Goal: Information Seeking & Learning: Learn about a topic

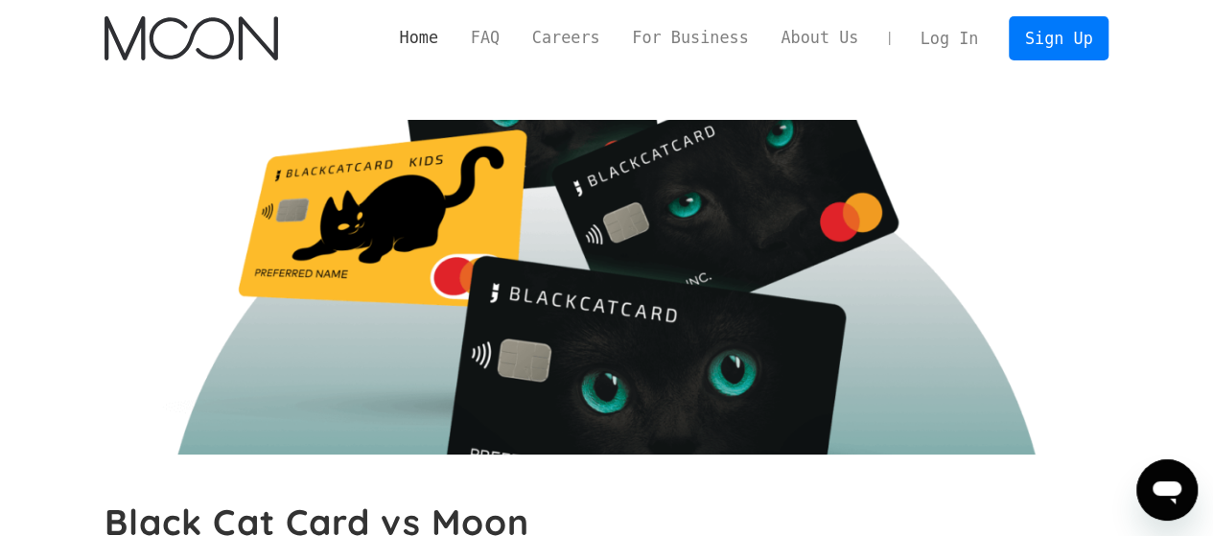
click at [454, 36] on link "Home" at bounding box center [418, 38] width 71 height 24
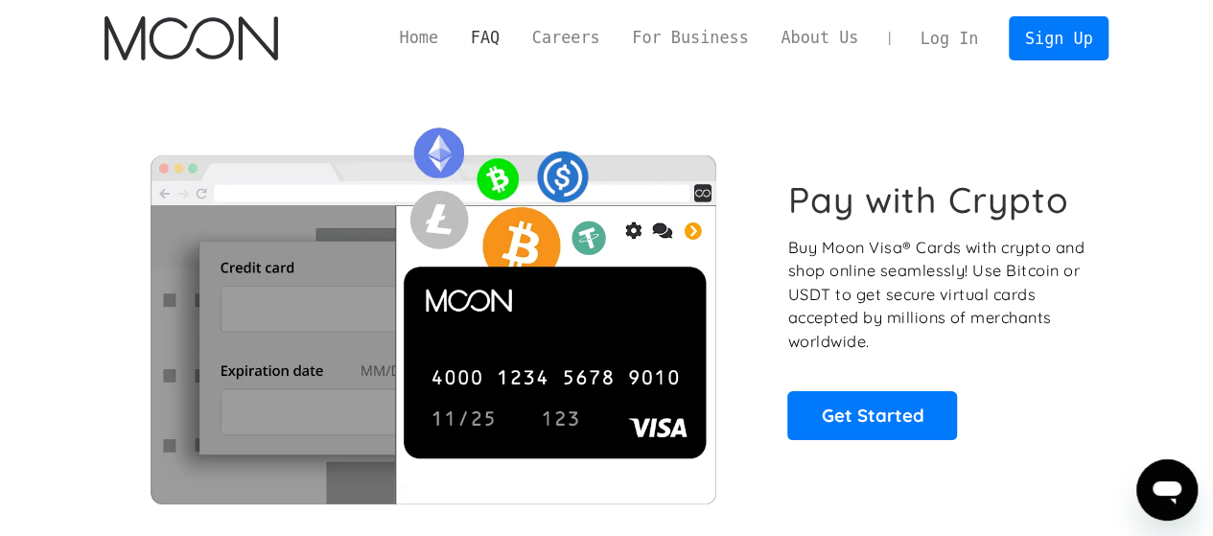
click at [516, 43] on link "FAQ" at bounding box center [484, 38] width 61 height 24
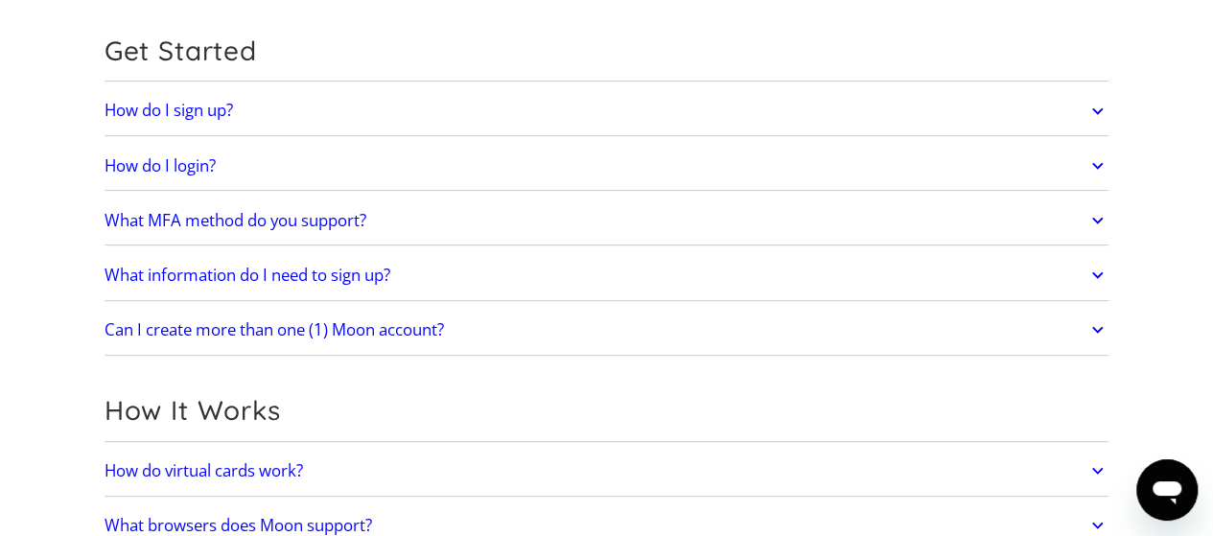
scroll to position [192, 0]
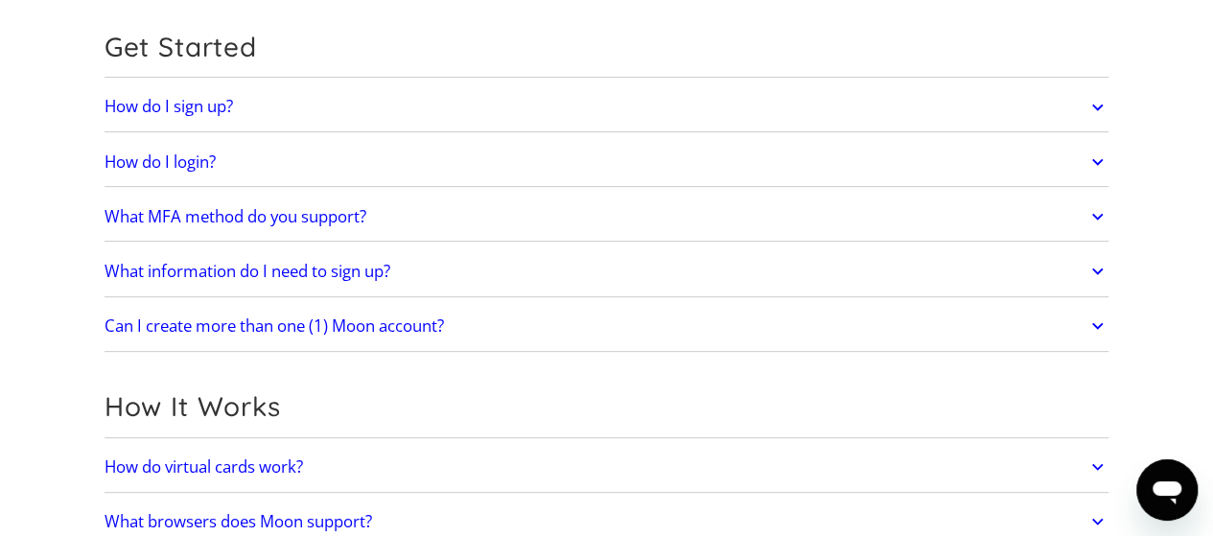
click at [214, 110] on h2 "How do I sign up?" at bounding box center [168, 106] width 128 height 19
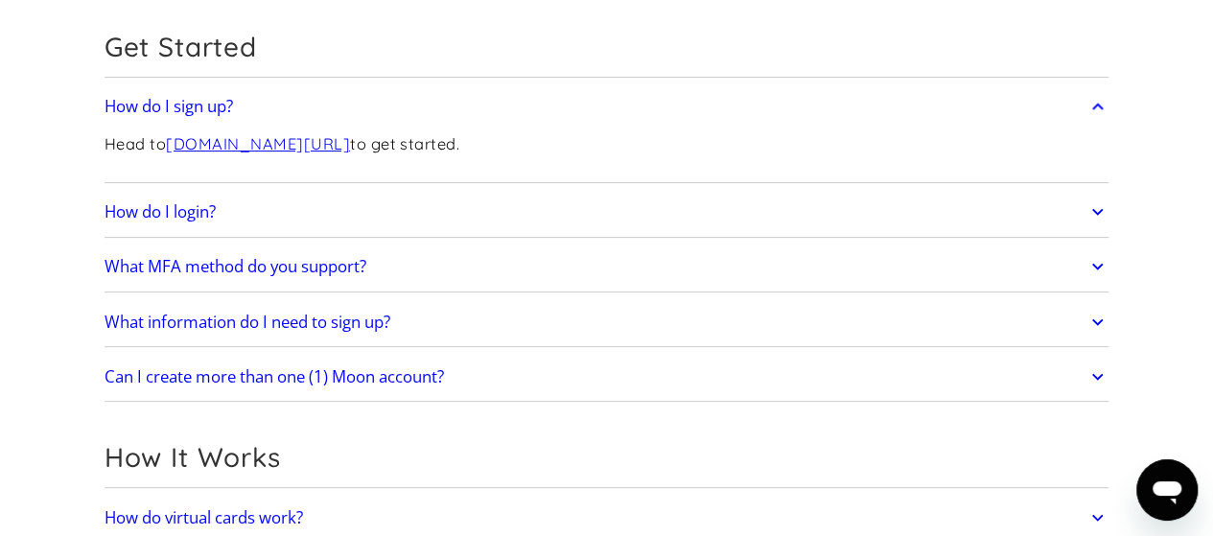
click at [197, 214] on h2 "How do I login?" at bounding box center [159, 211] width 111 height 19
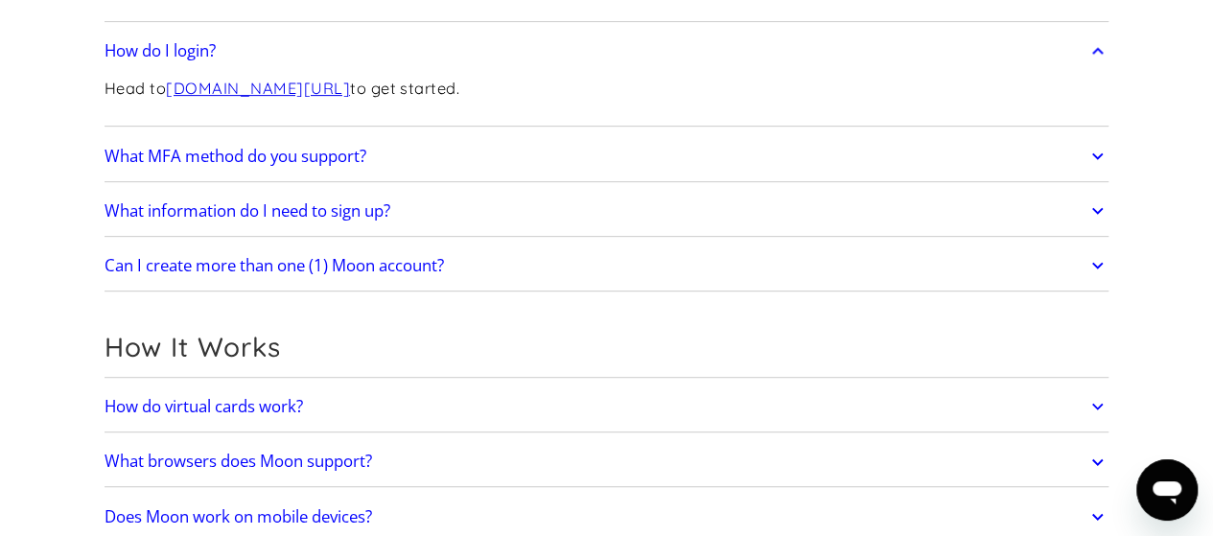
scroll to position [383, 0]
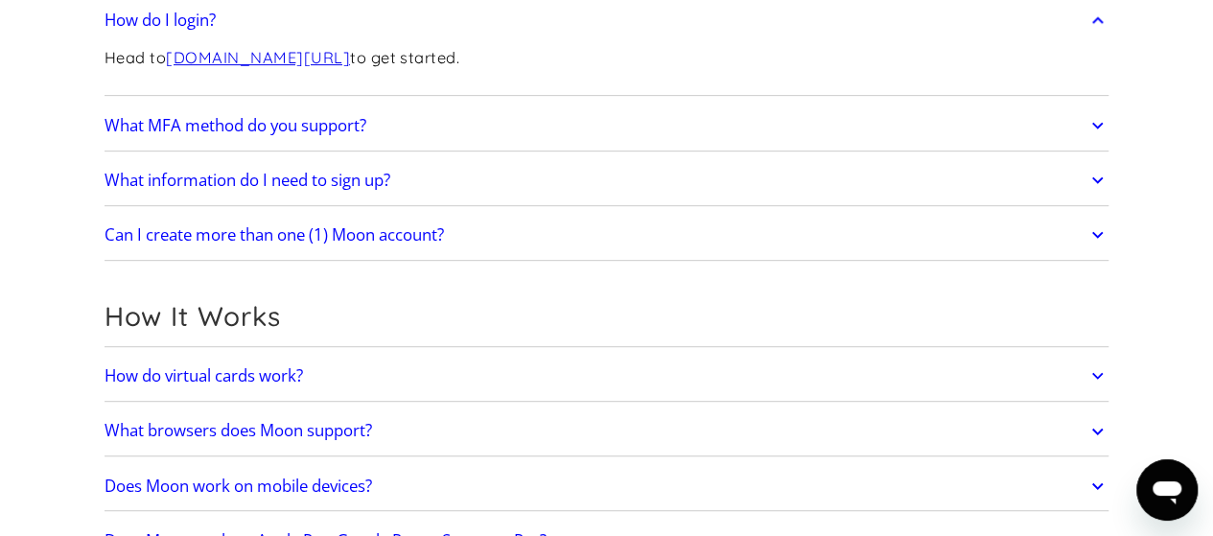
click at [261, 116] on h2 "What MFA method do you support?" at bounding box center [235, 125] width 262 height 19
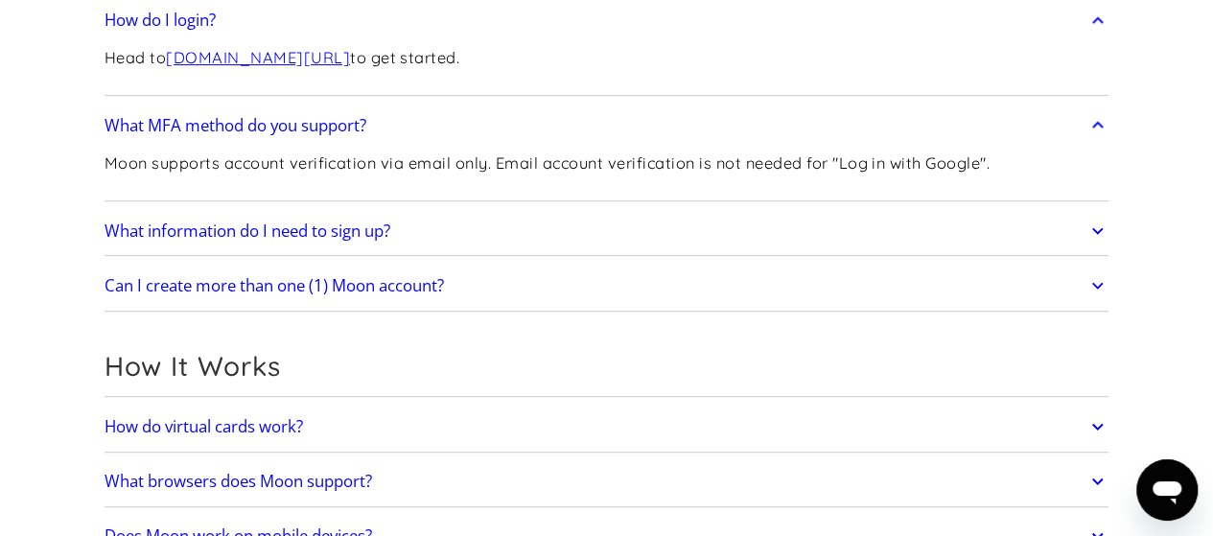
click at [342, 227] on h2 "What information do I need to sign up?" at bounding box center [247, 230] width 286 height 19
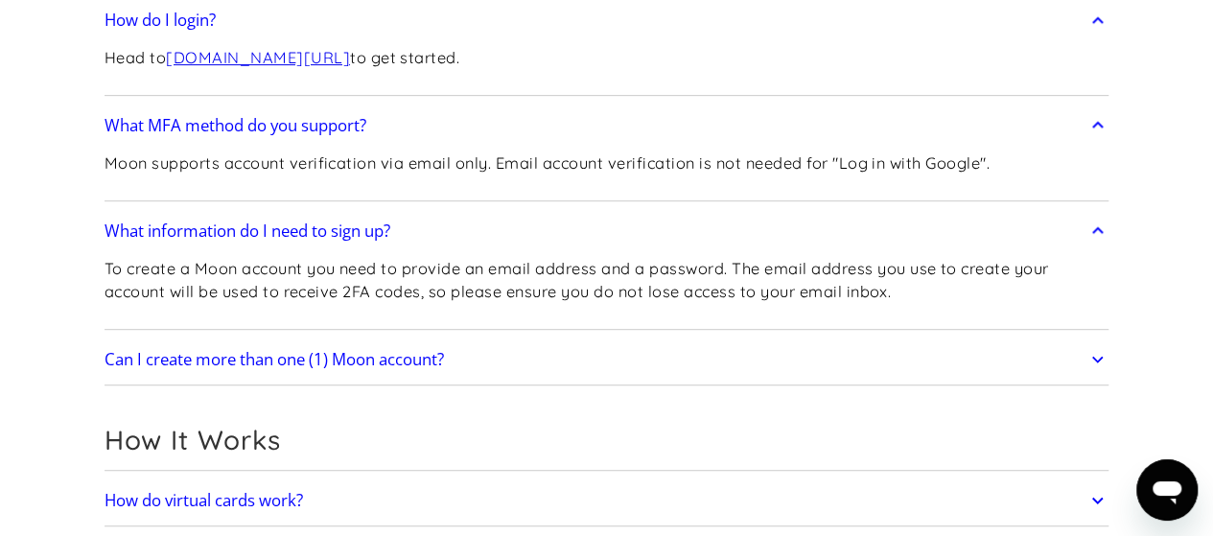
scroll to position [479, 0]
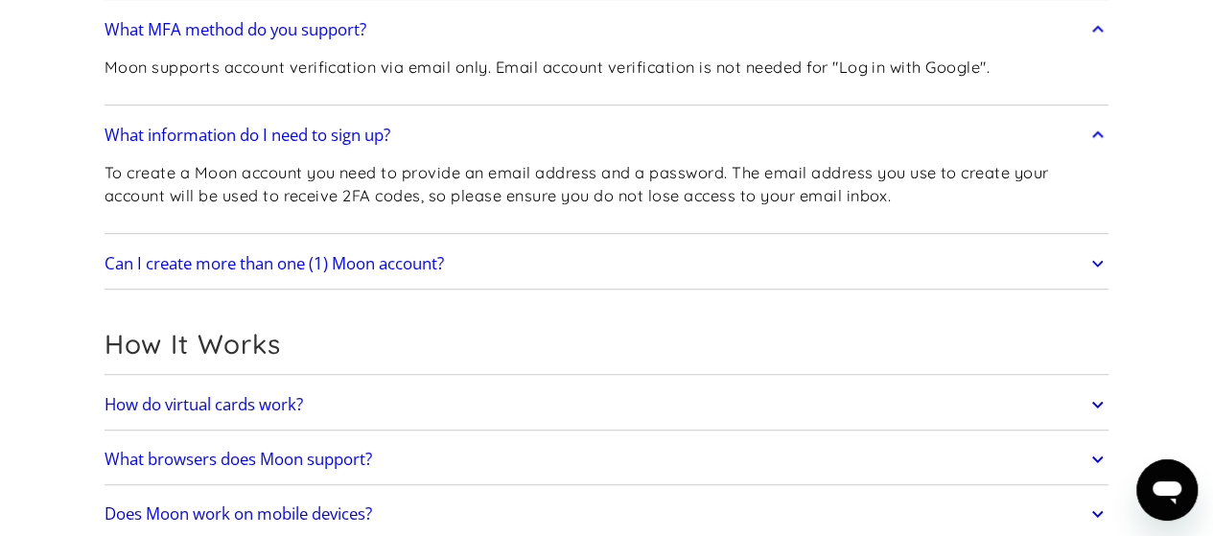
click at [389, 263] on h2 "Can I create more than one (1) Moon account?" at bounding box center [273, 263] width 339 height 19
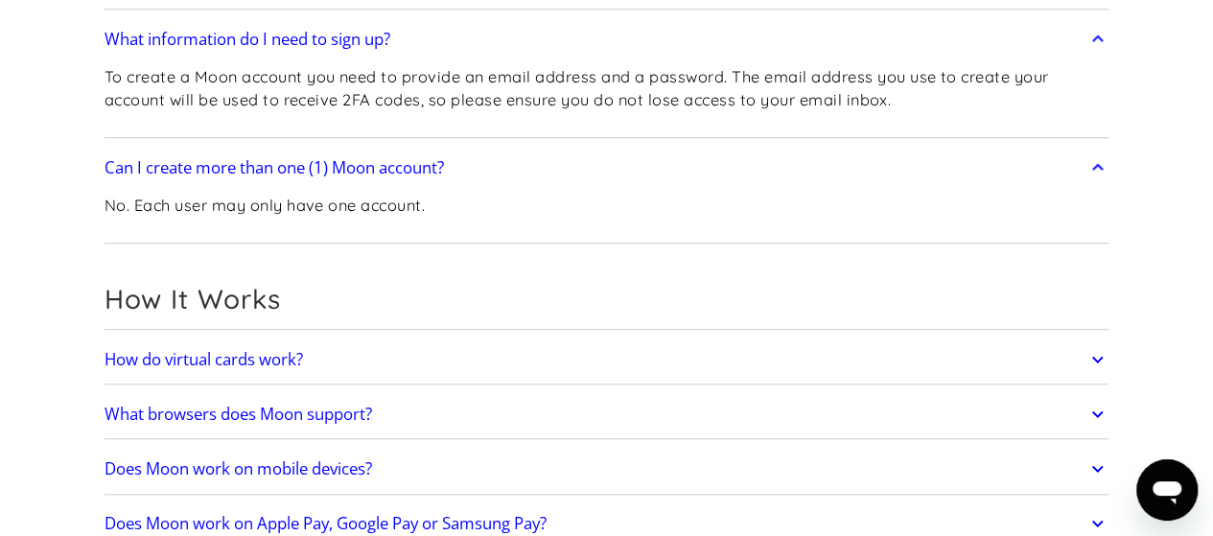
scroll to position [671, 0]
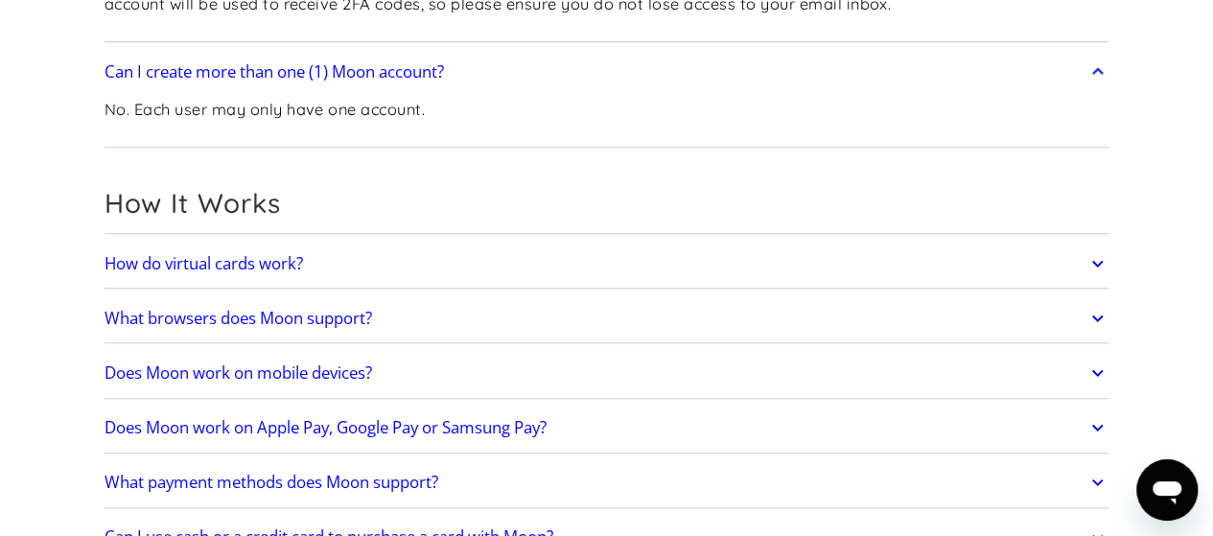
click at [245, 264] on h2 "How do virtual cards work?" at bounding box center [203, 263] width 198 height 19
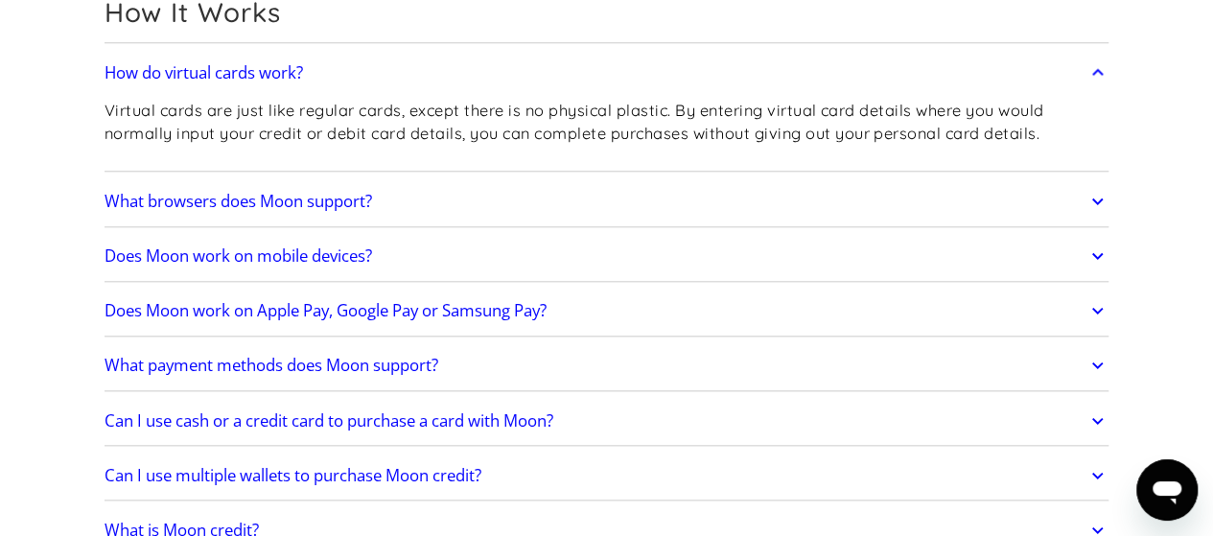
scroll to position [863, 0]
click at [289, 191] on h2 "What browsers does Moon support?" at bounding box center [237, 200] width 267 height 19
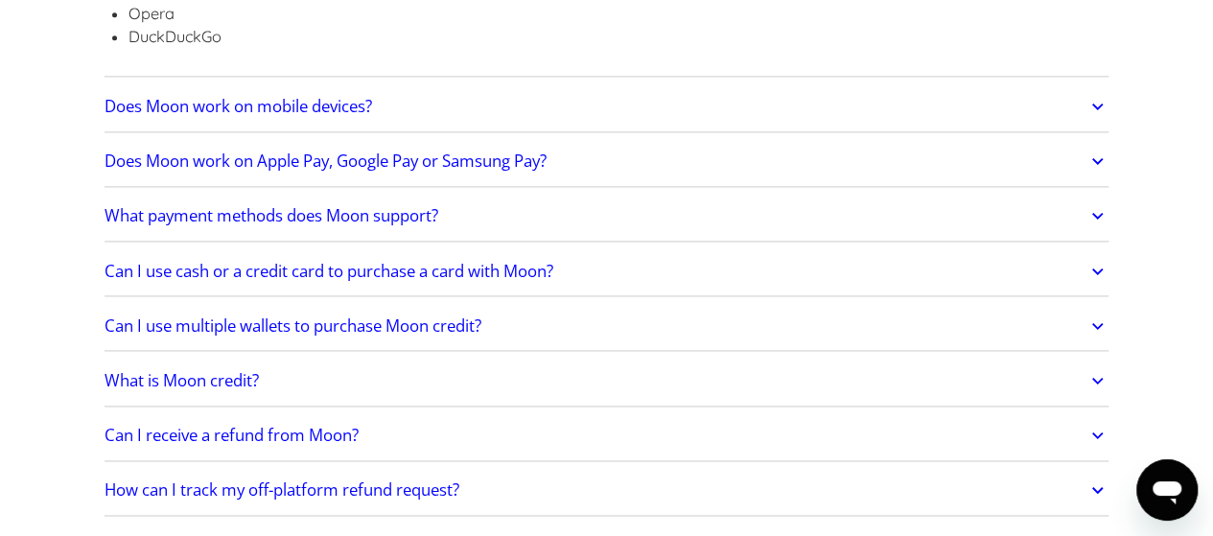
scroll to position [1246, 0]
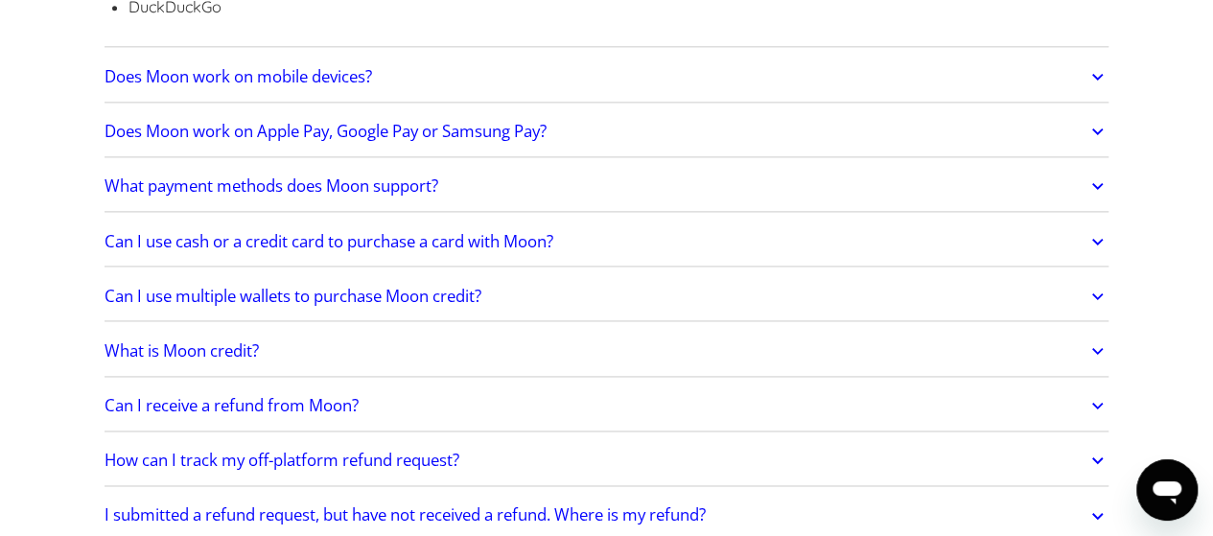
click at [472, 242] on h2 "Can I use cash or a credit card to purchase a card with Moon?" at bounding box center [328, 241] width 449 height 19
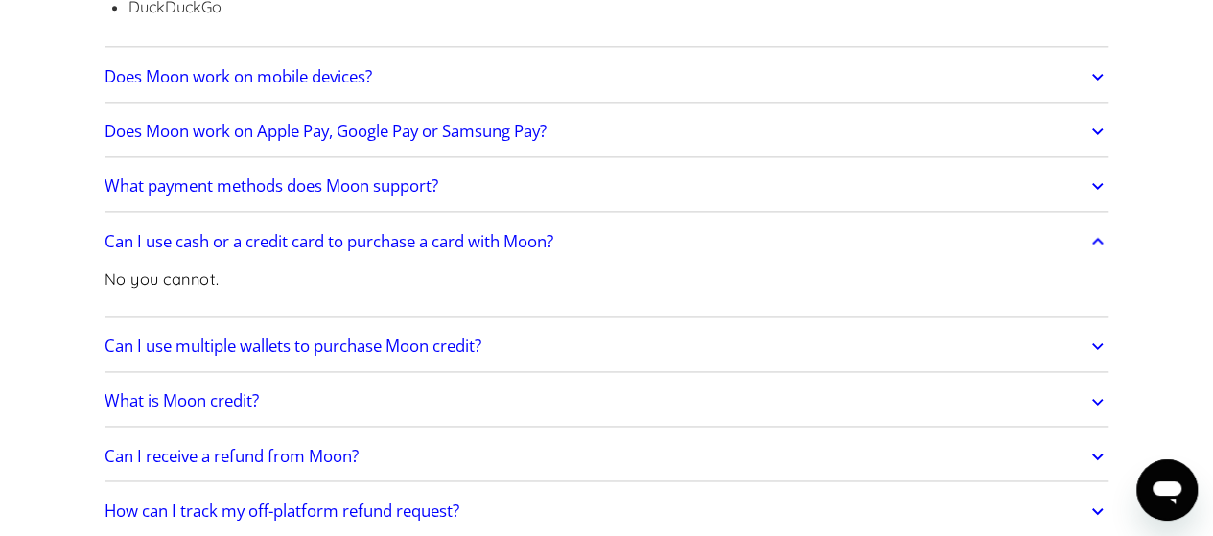
click at [468, 336] on h2 "Can I use multiple wallets to purchase Moon credit?" at bounding box center [292, 345] width 377 height 19
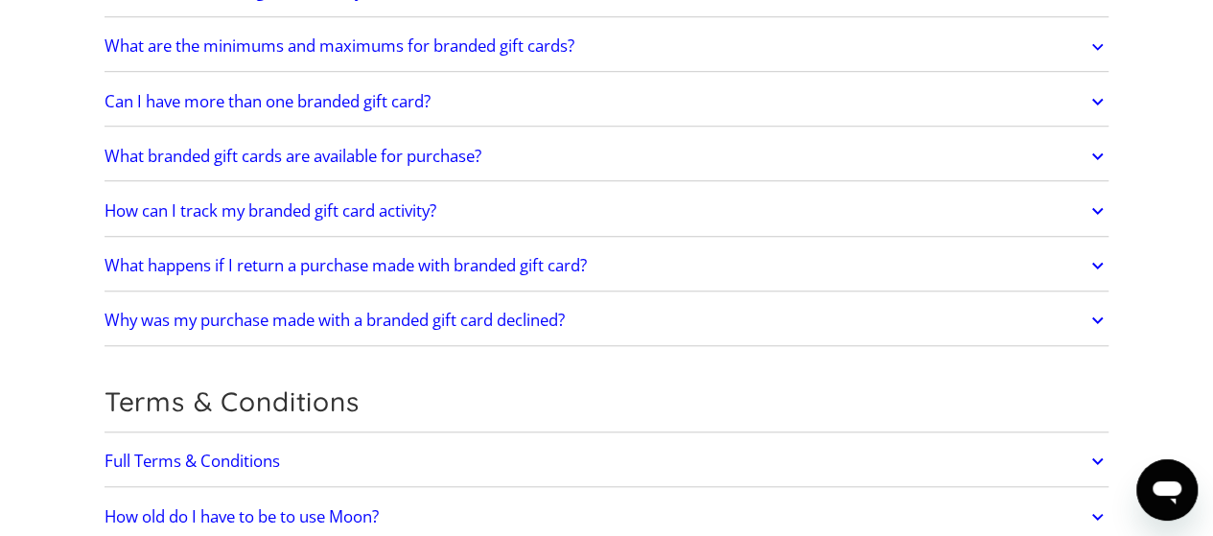
scroll to position [4697, 0]
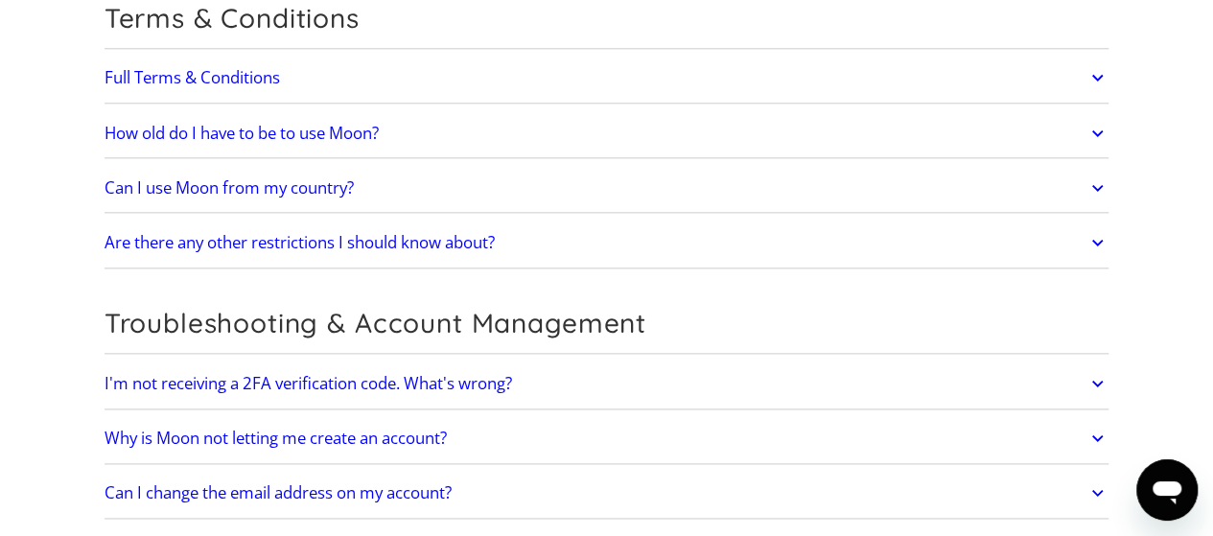
click at [304, 178] on h2 "Can I use Moon from my country?" at bounding box center [228, 187] width 249 height 19
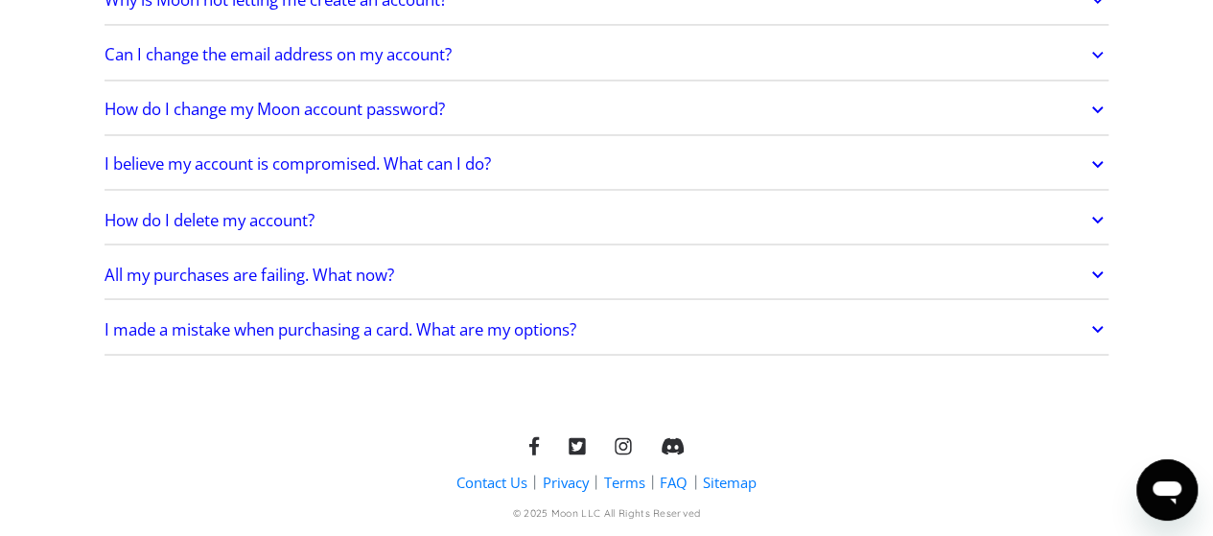
scroll to position [5264, 0]
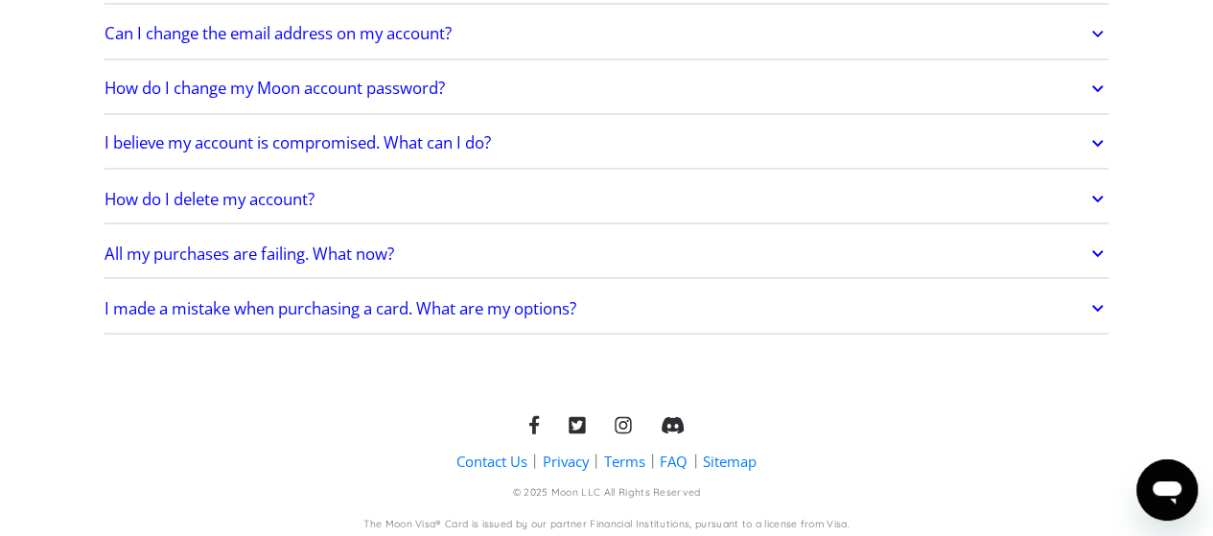
click at [291, 189] on h2 "How do I delete my account?" at bounding box center [209, 198] width 210 height 19
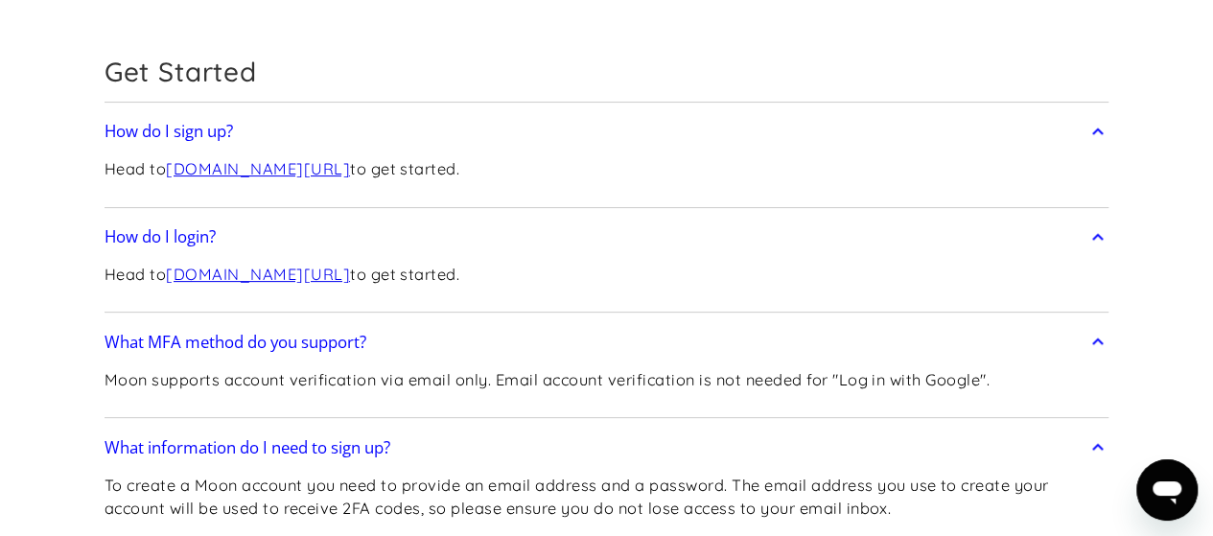
scroll to position [0, 0]
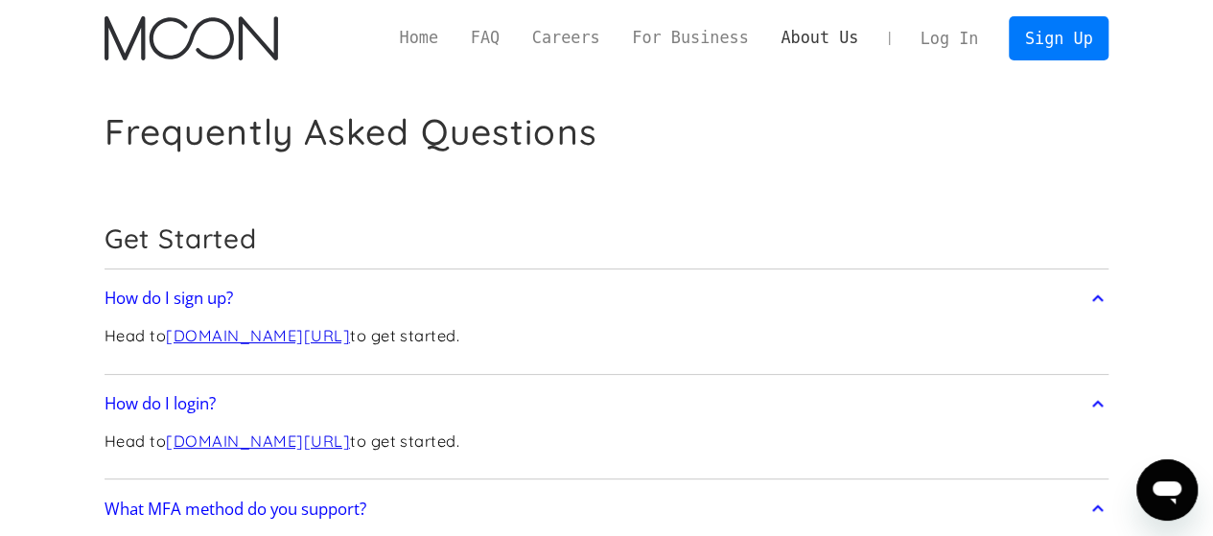
click at [857, 42] on link "About Us" at bounding box center [819, 38] width 110 height 24
